Goal: Task Accomplishment & Management: Manage account settings

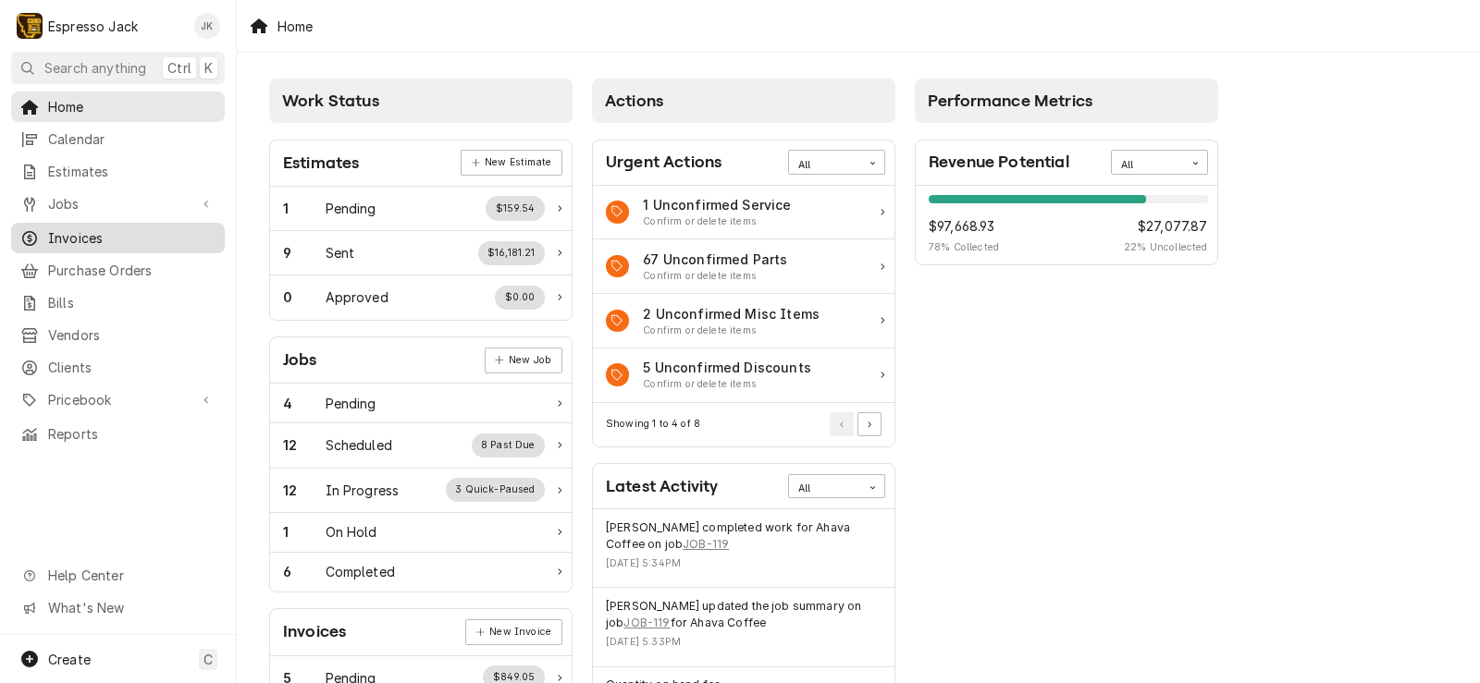
click at [61, 230] on span "Invoices" at bounding box center [131, 237] width 167 height 19
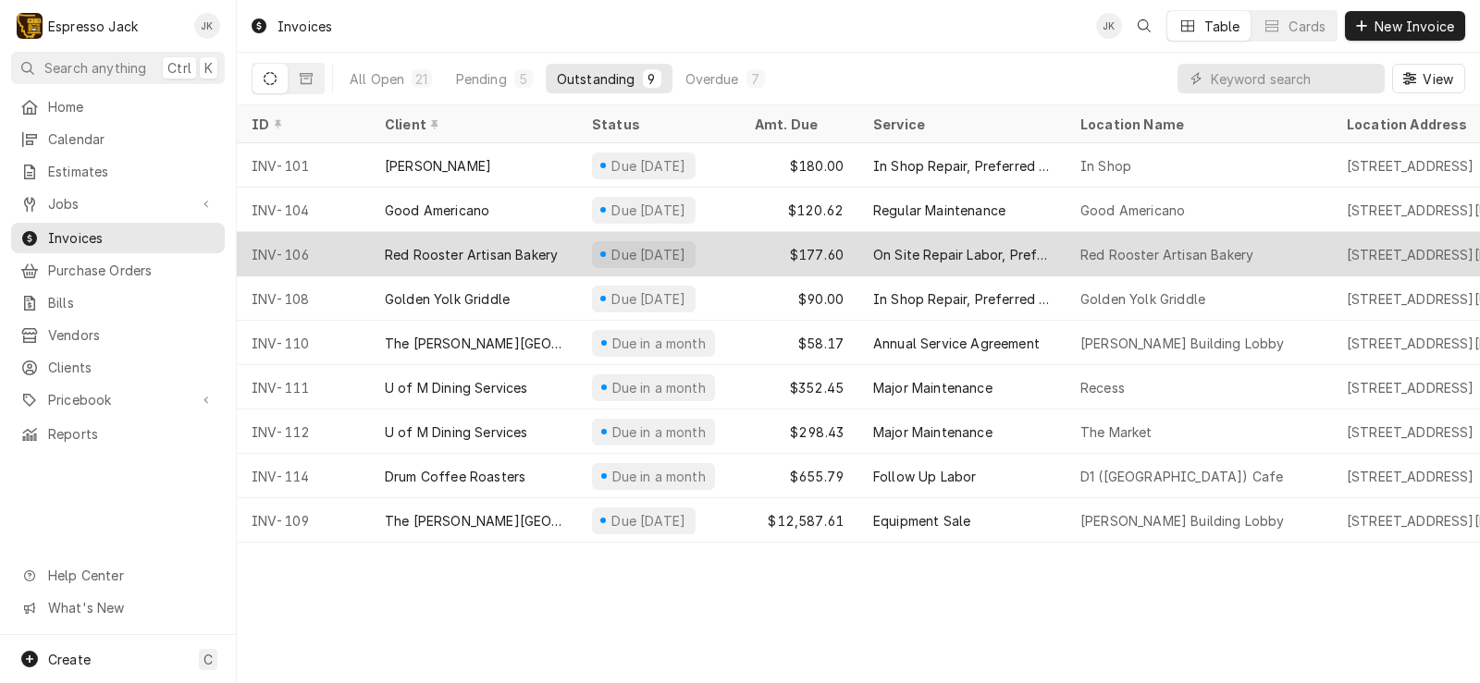
click at [527, 247] on div "Red Rooster Artisan Bakery" at bounding box center [471, 254] width 173 height 19
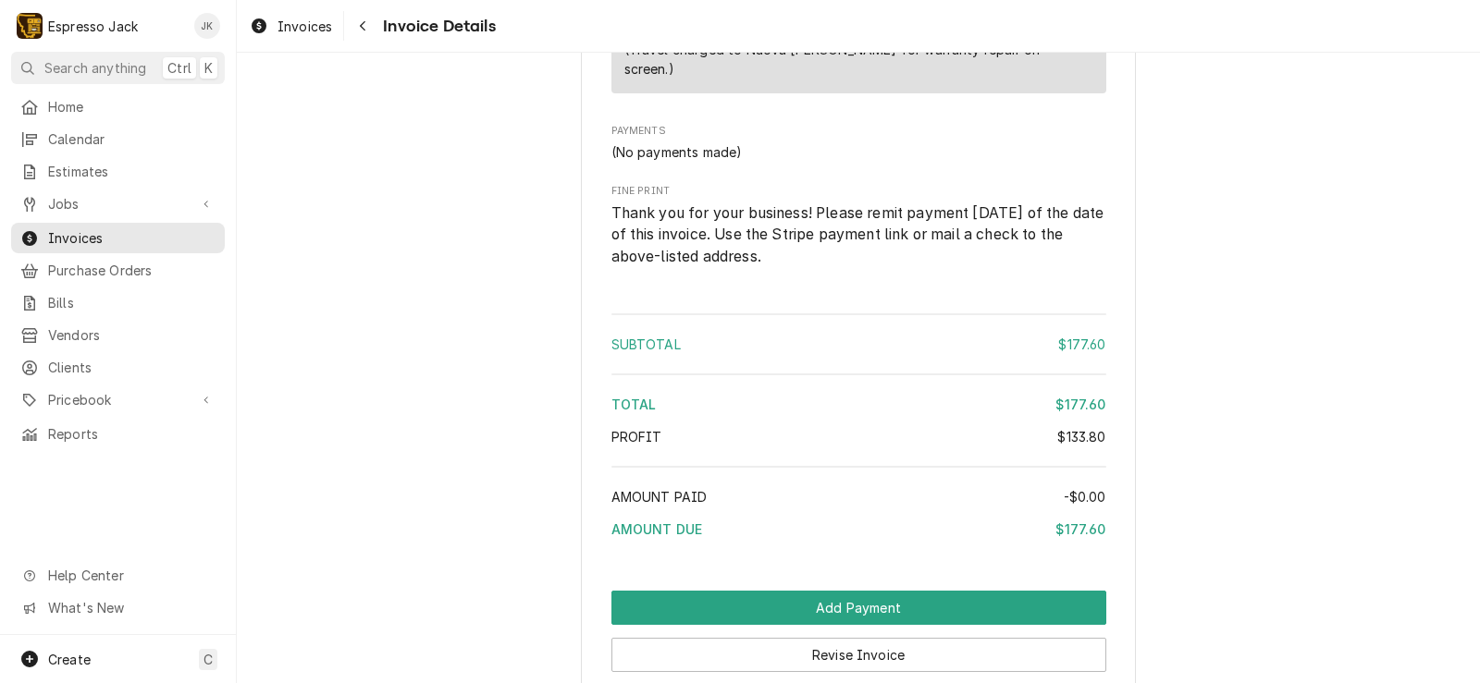
scroll to position [3054, 0]
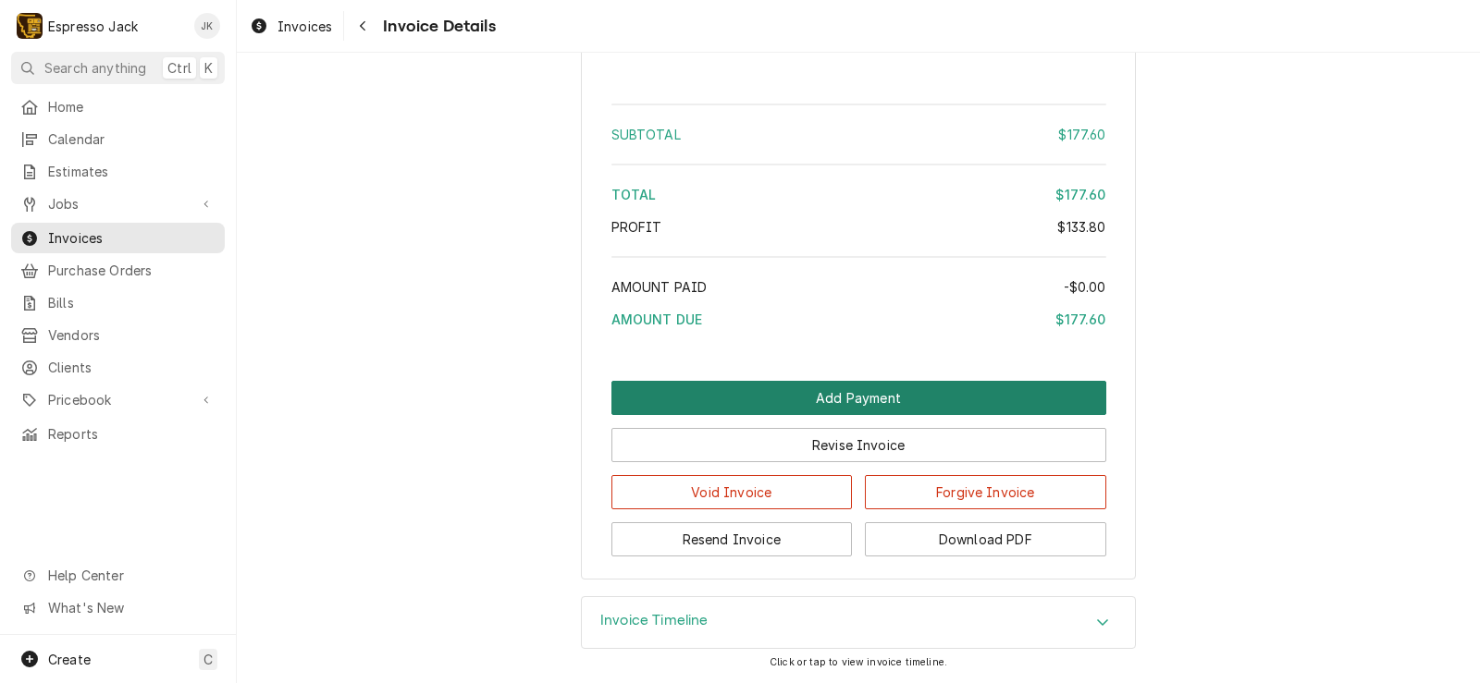
drag, startPoint x: 831, startPoint y: 389, endPoint x: 826, endPoint y: 398, distance: 10.0
click at [826, 398] on button "Add Payment" at bounding box center [858, 398] width 495 height 34
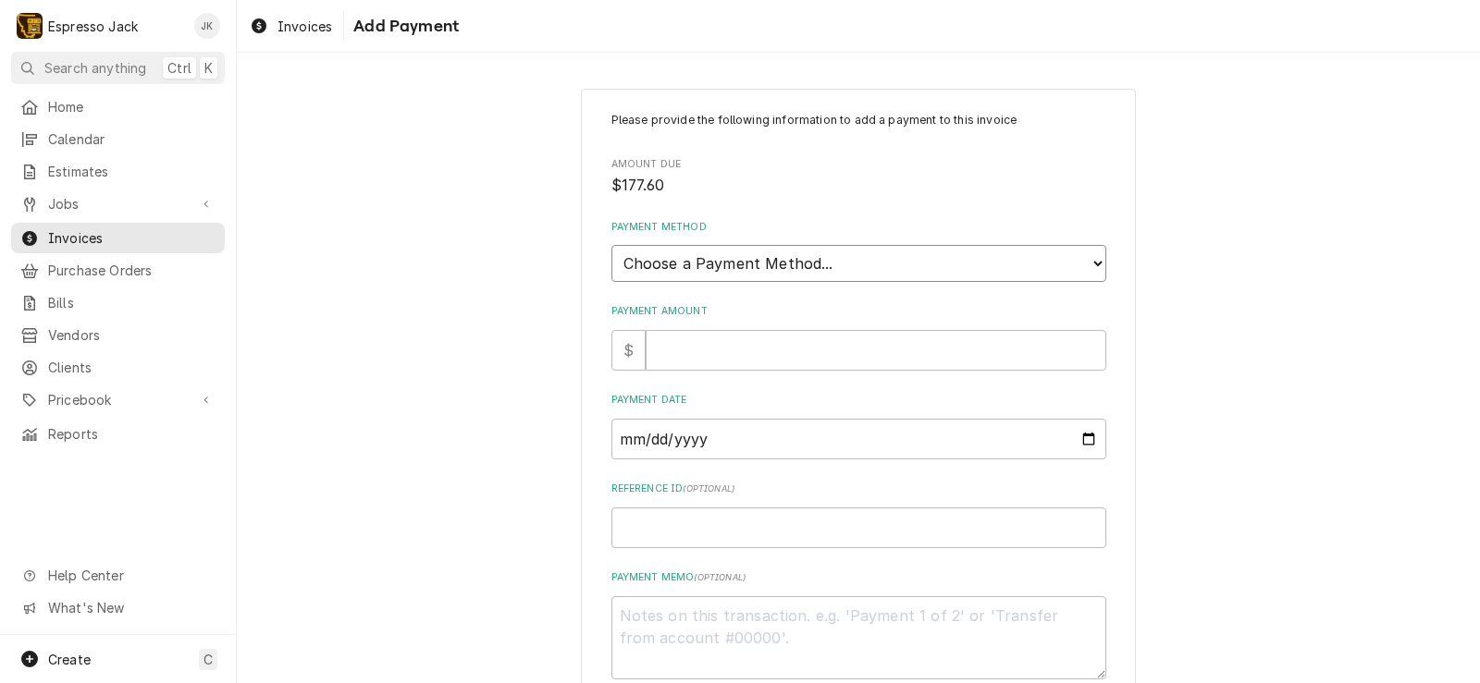
select select "2"
click at [611, 245] on select "Choose a Payment Method... Cash Check Credit/Debit Card ACH/eCheck Other" at bounding box center [858, 263] width 495 height 37
click at [686, 355] on input "Payment Amount" at bounding box center [875, 350] width 461 height 41
type textarea "x"
type input "1"
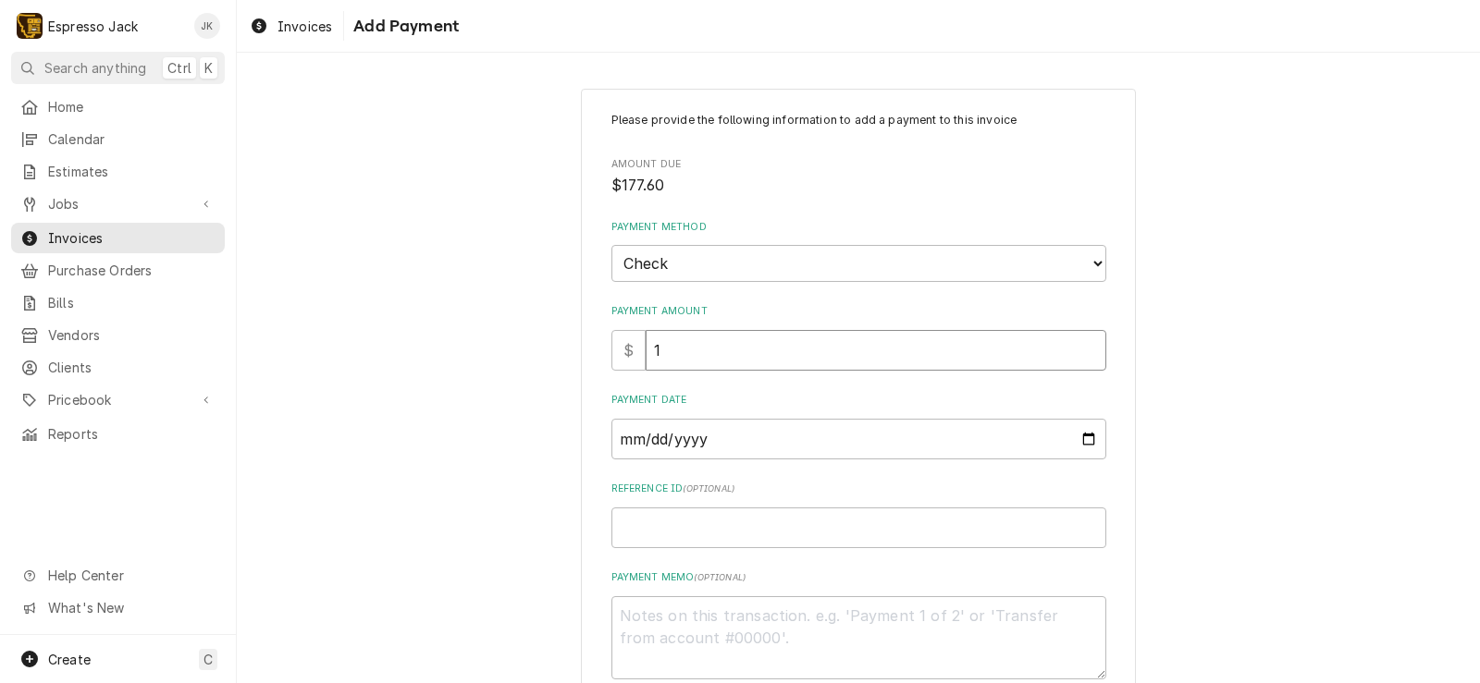
type textarea "x"
type input "17"
type textarea "x"
type input "177"
type textarea "x"
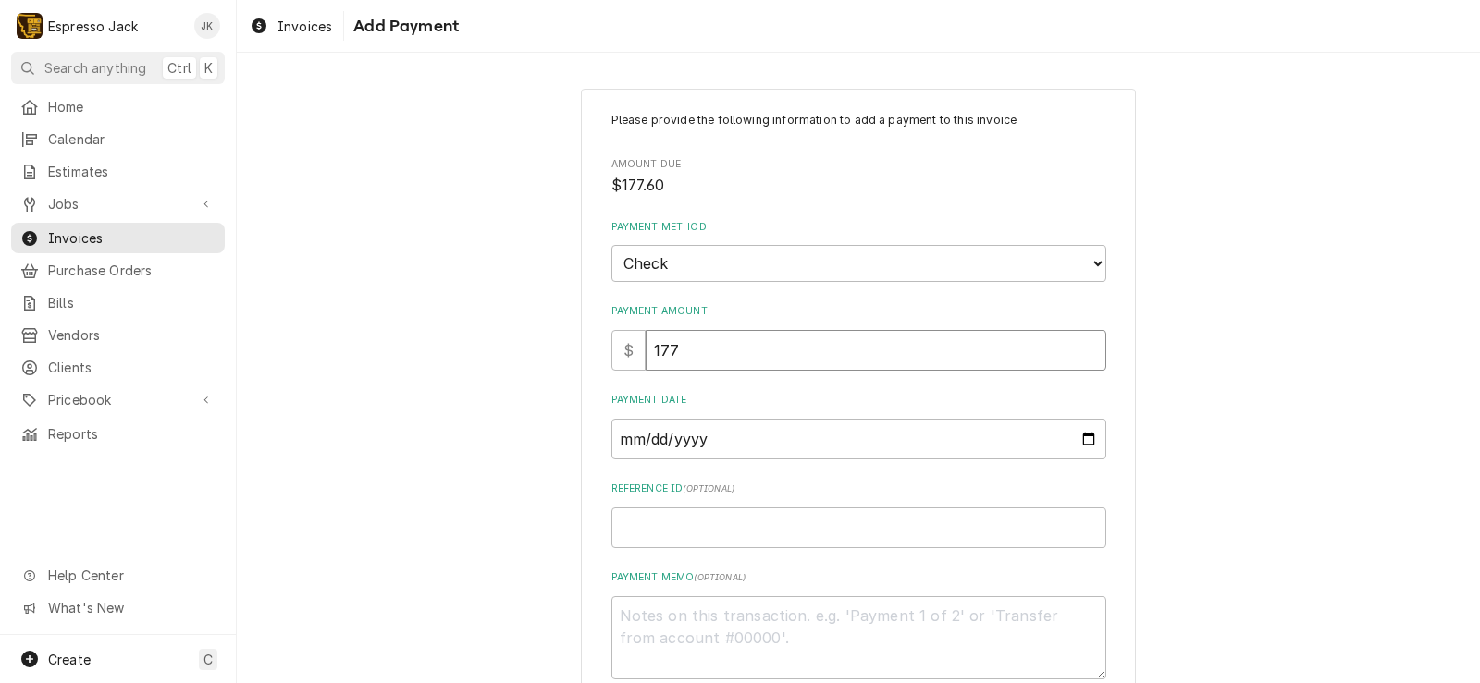
type input "177.6"
type textarea "x"
type input "177.6"
type textarea "x"
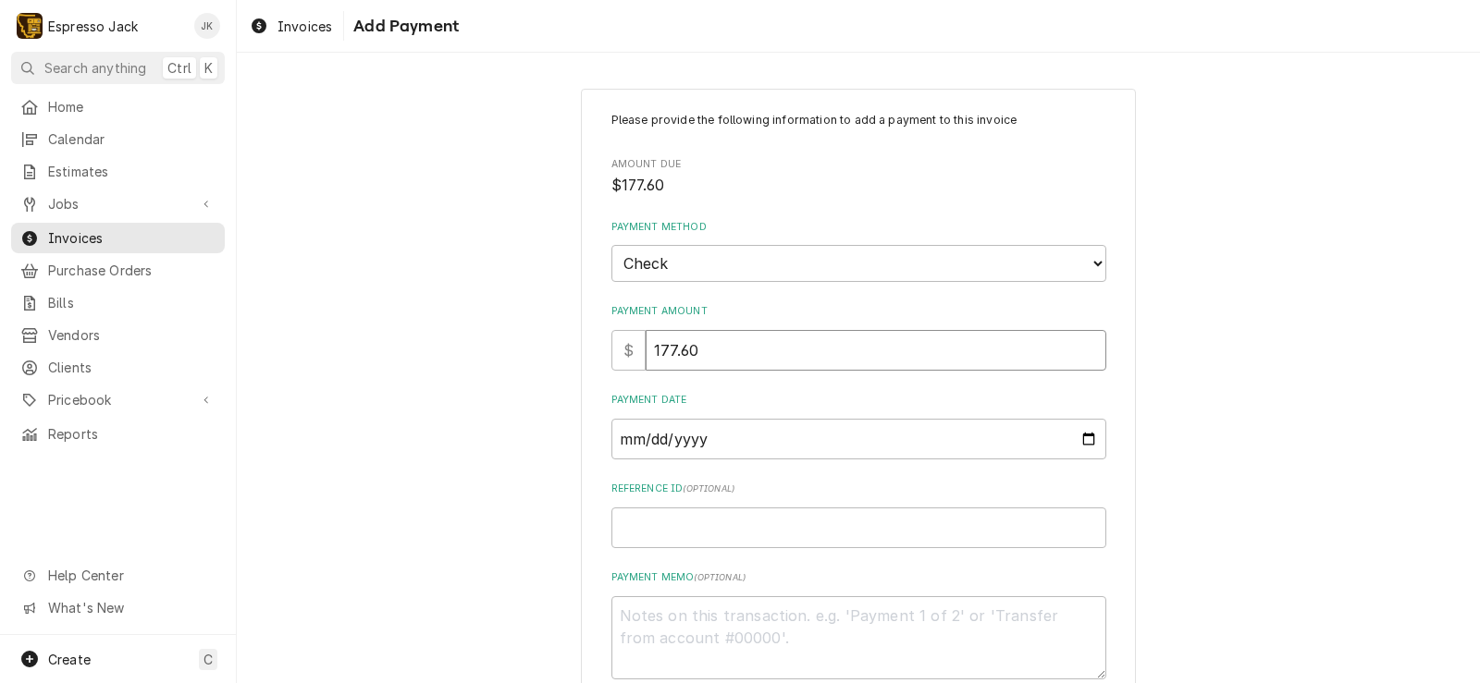
type input "177.60"
click at [1081, 438] on input "Payment Date" at bounding box center [858, 439] width 495 height 41
type textarea "x"
type input "2025-08-27"
click at [655, 524] on input "Reference ID ( optional )" at bounding box center [858, 528] width 495 height 41
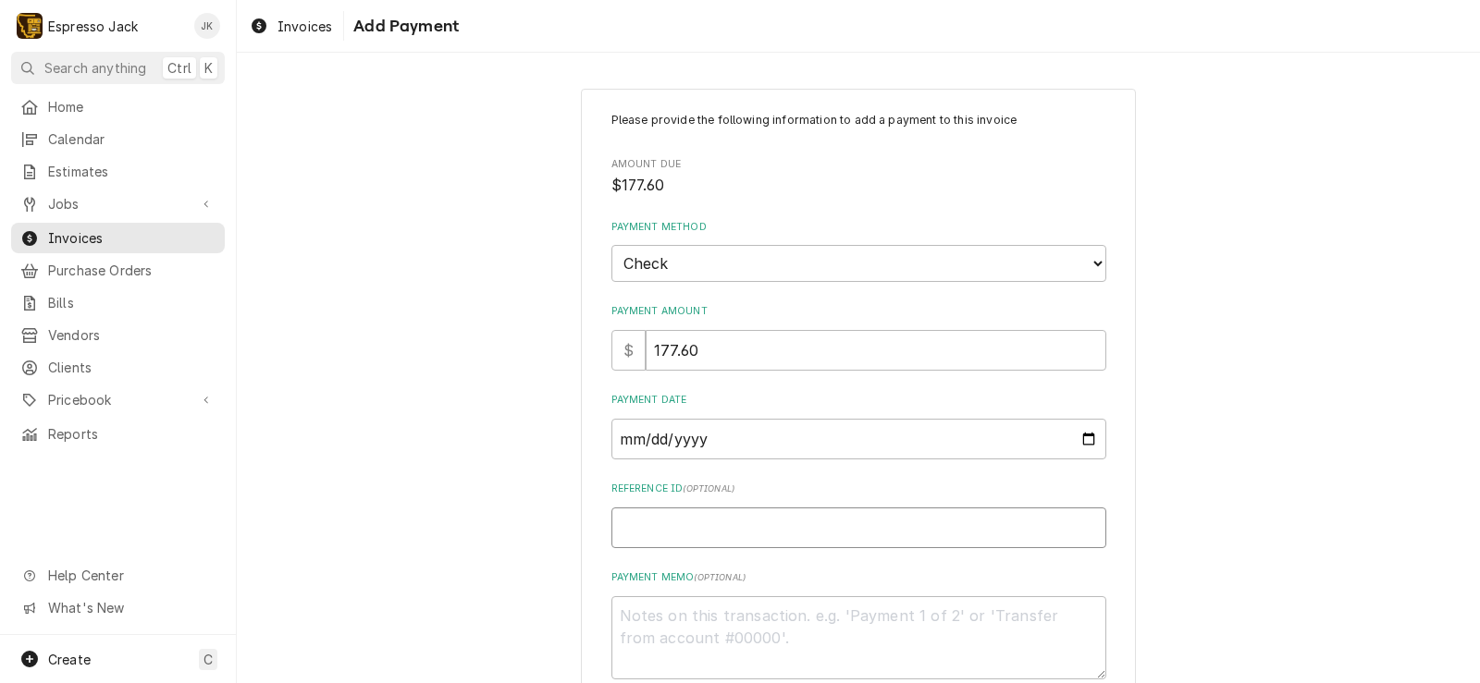
type textarea "x"
type input "9"
type textarea "x"
type input "99"
type textarea "x"
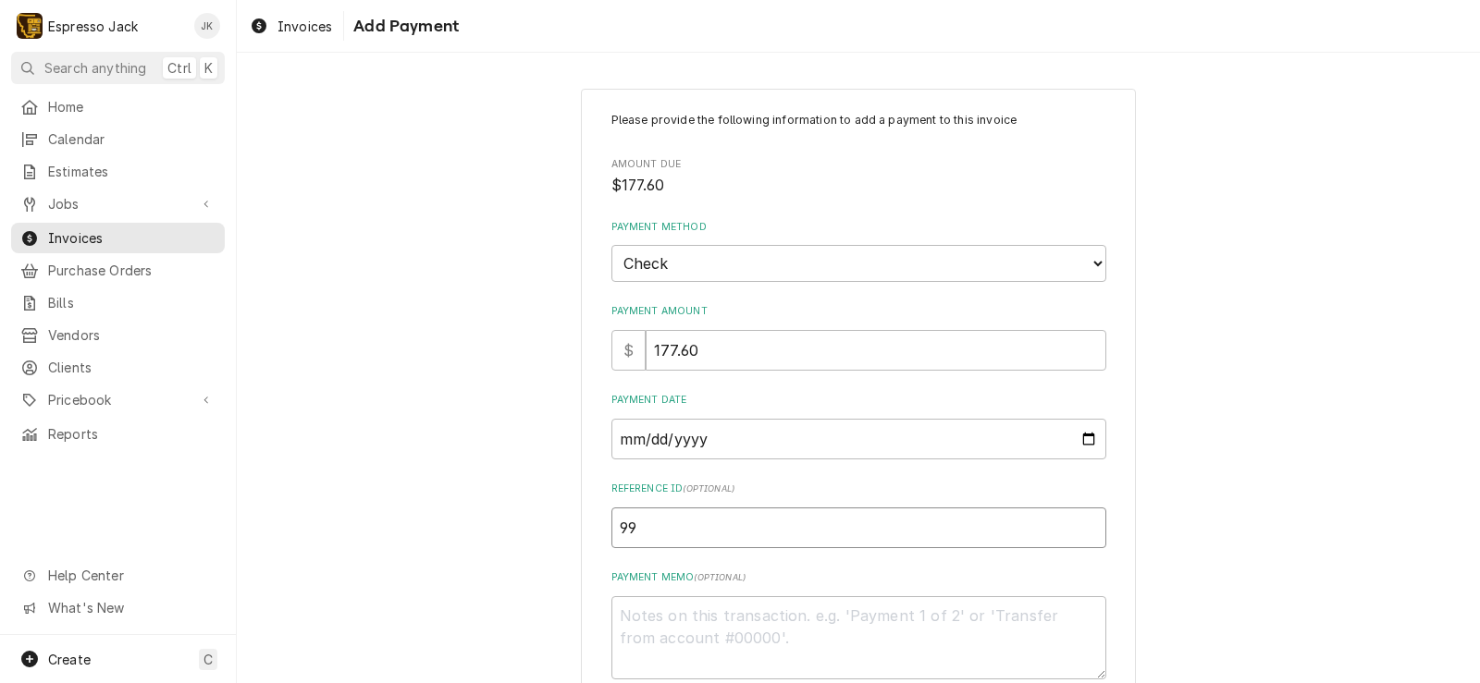
type input "990"
type textarea "x"
type input "9902"
type textarea "x"
type input "99026"
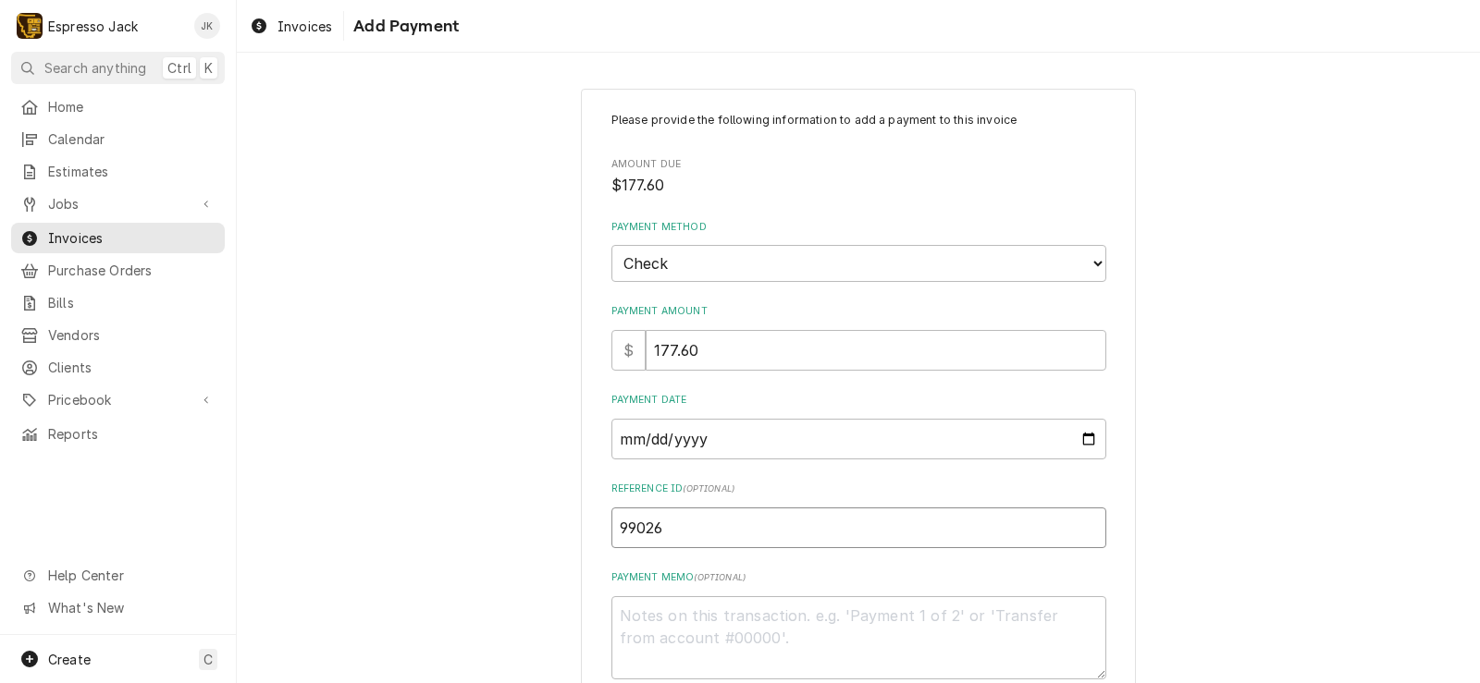
type textarea "x"
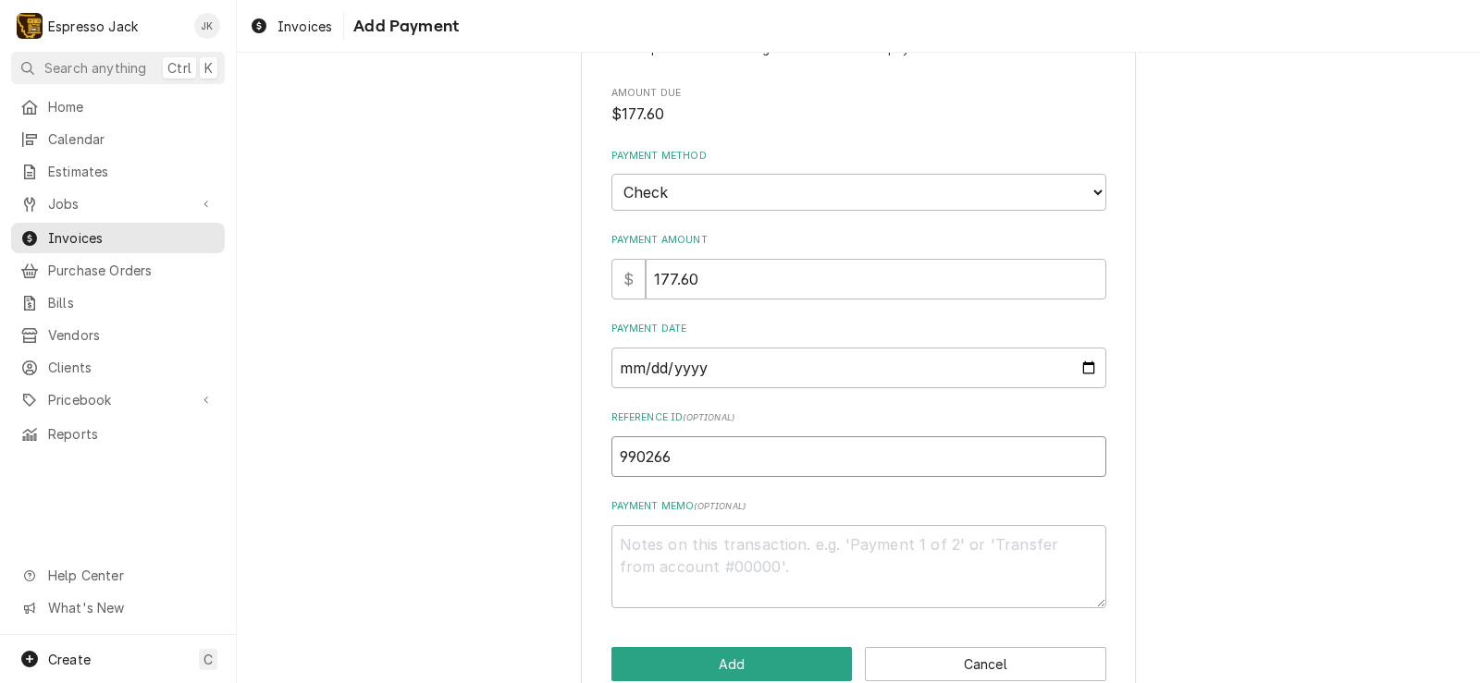
scroll to position [109, 0]
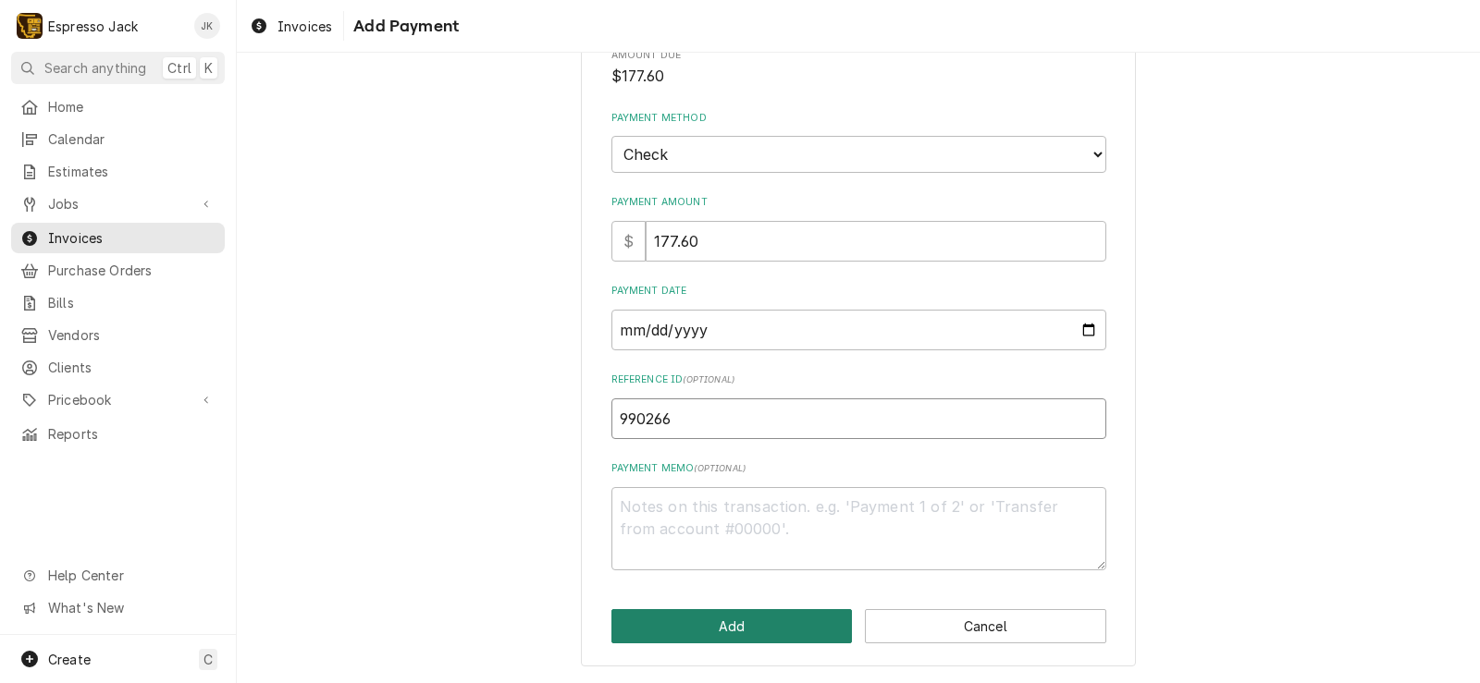
type input "990266"
click at [702, 622] on button "Add" at bounding box center [731, 626] width 241 height 34
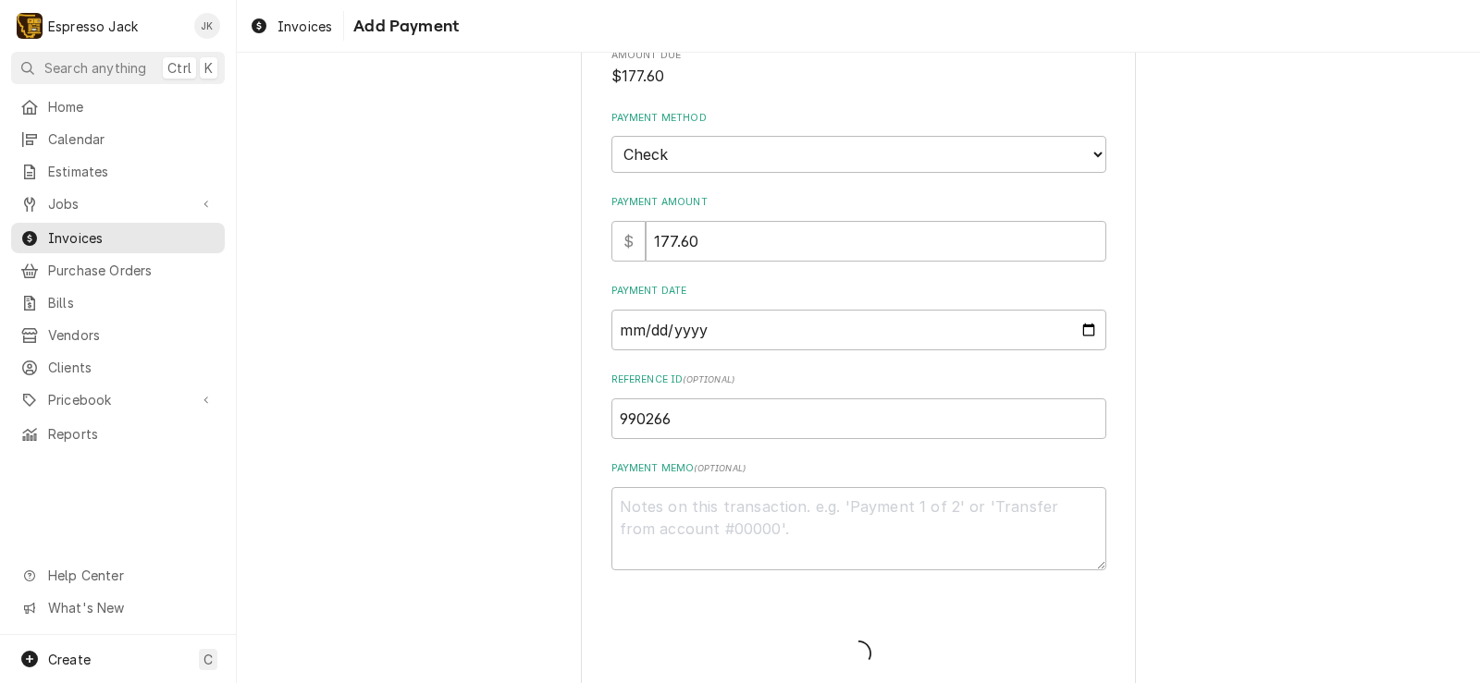
type textarea "x"
